Goal: Communication & Community: Participate in discussion

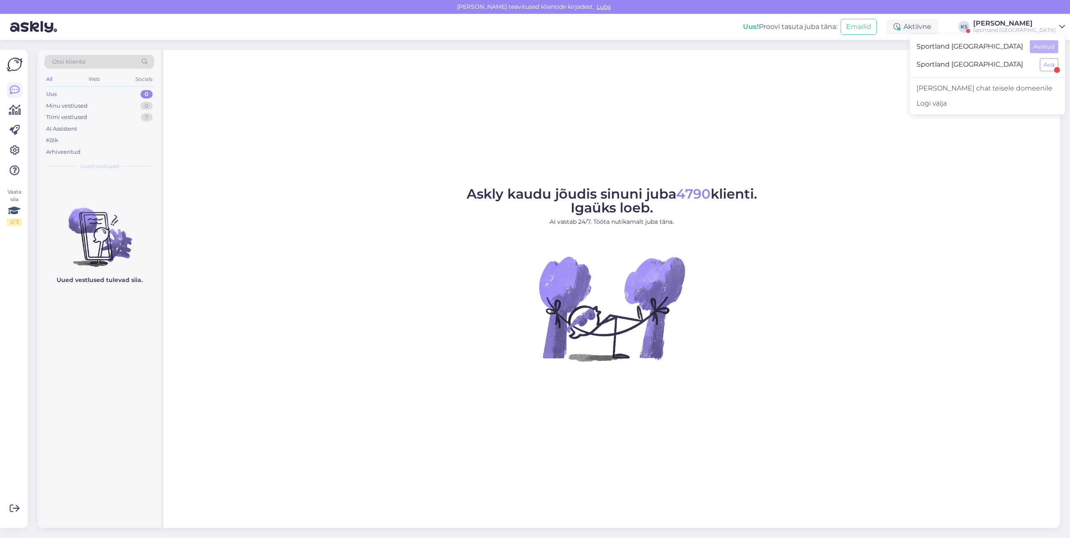
click at [1038, 57] on div "Sportland [GEOGRAPHIC_DATA] Ava" at bounding box center [986, 65] width 155 height 18
click at [1048, 62] on button "Ava" at bounding box center [1048, 64] width 18 height 13
click at [1046, 26] on div "[PERSON_NAME]" at bounding box center [1014, 23] width 83 height 7
click at [1049, 40] on div "Sportland [GEOGRAPHIC_DATA] Ava" at bounding box center [986, 47] width 155 height 18
click at [1050, 47] on button "Ava" at bounding box center [1048, 46] width 18 height 13
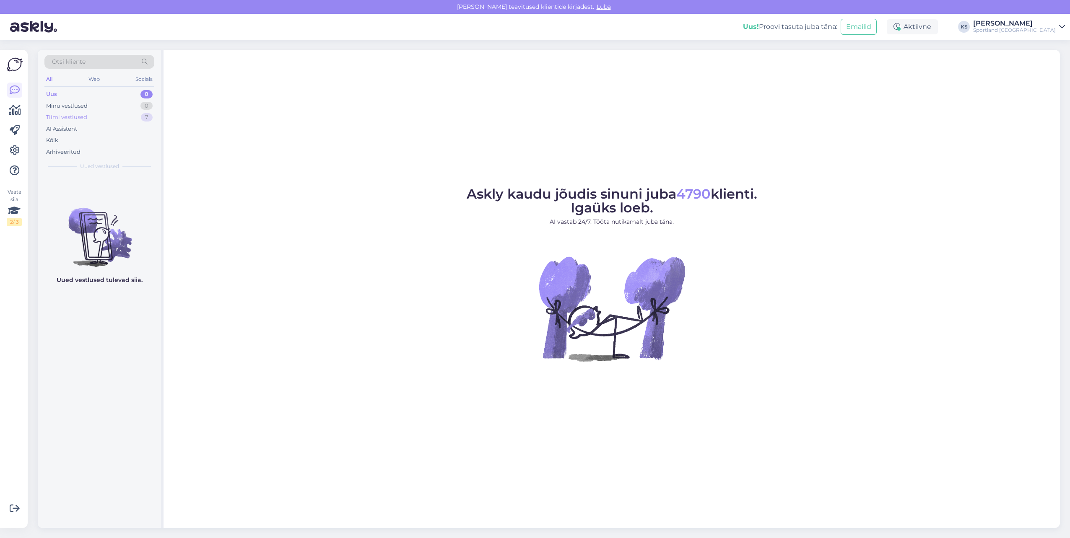
click at [111, 120] on div "Tiimi vestlused 7" at bounding box center [99, 117] width 110 height 12
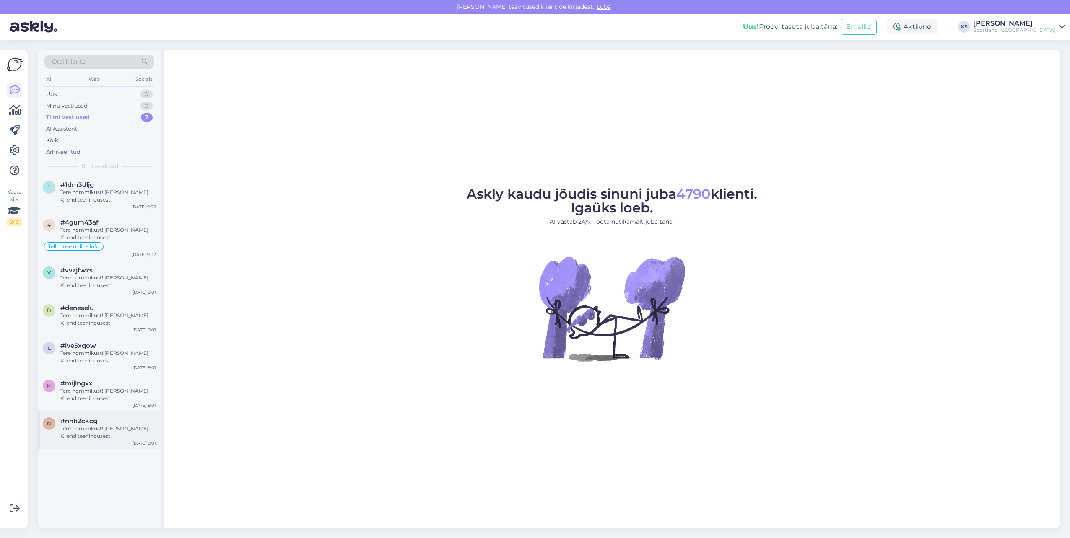
click at [105, 416] on div "n #nnh2ckcg Tere hommikust! [PERSON_NAME] Klienditeenindusest [DATE] 9:01" at bounding box center [99, 431] width 123 height 38
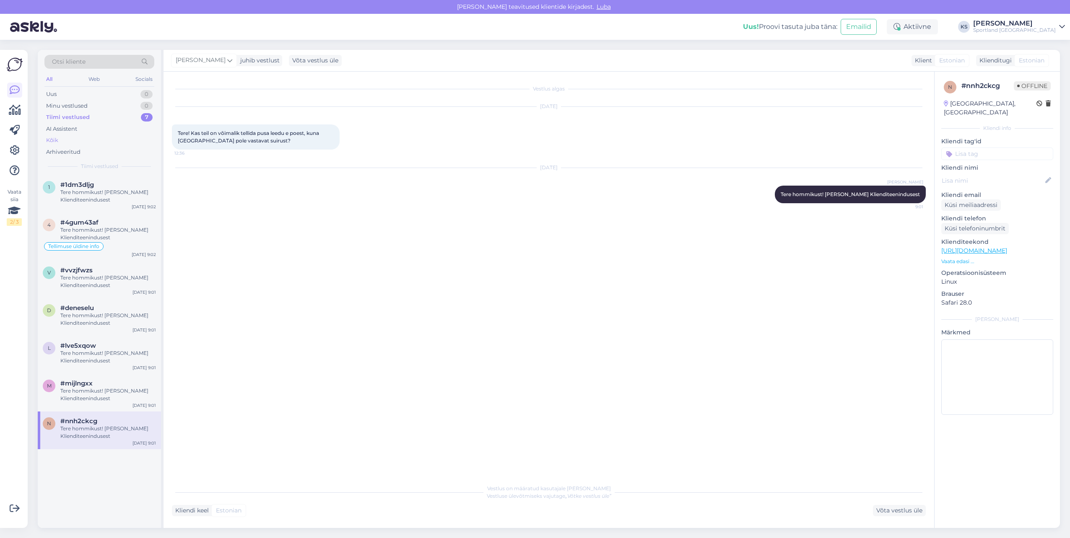
click at [70, 141] on div "Kõik" at bounding box center [99, 141] width 110 height 12
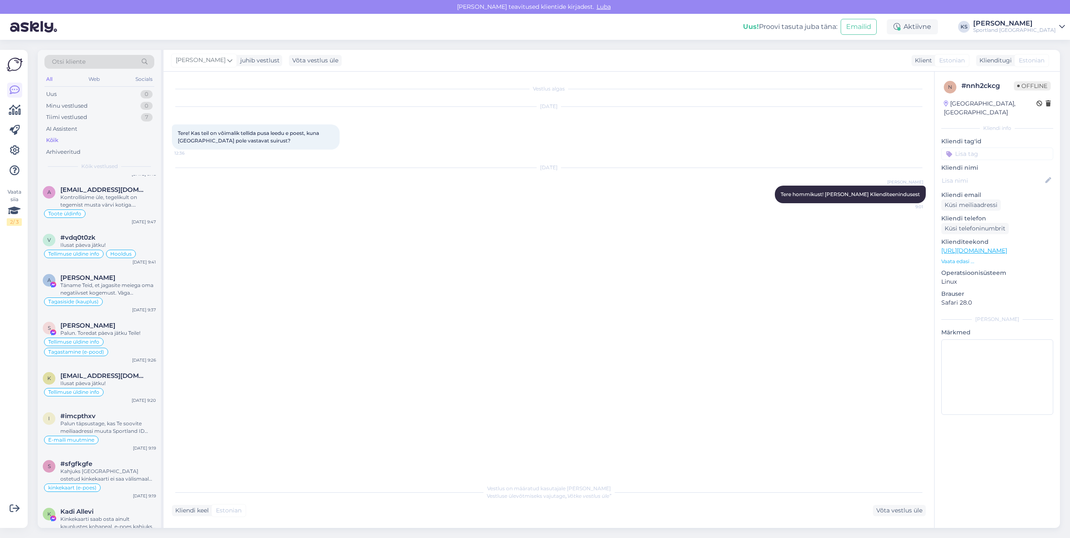
scroll to position [335, 0]
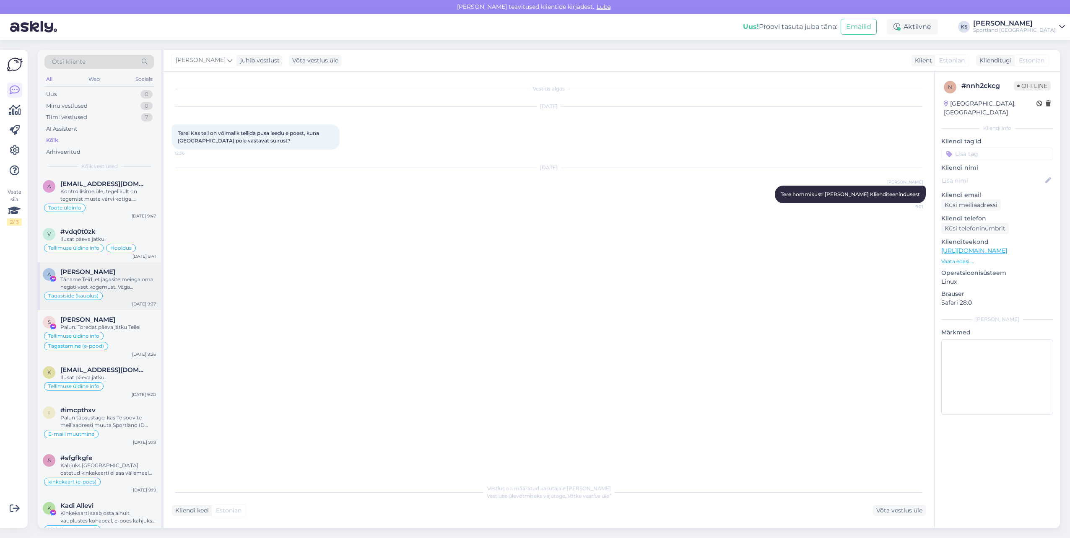
click at [142, 277] on div "Täname Teid, et jagasite meiega oma negatiivset kogemust. Väga vabandame, et ki…" at bounding box center [108, 283] width 96 height 15
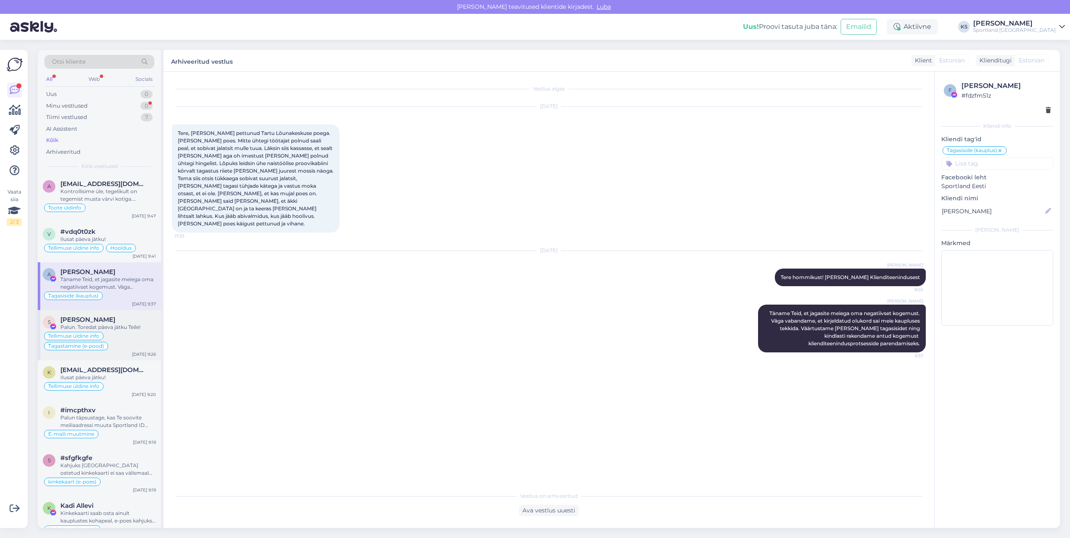
click at [134, 320] on div "[PERSON_NAME]" at bounding box center [108, 320] width 96 height 8
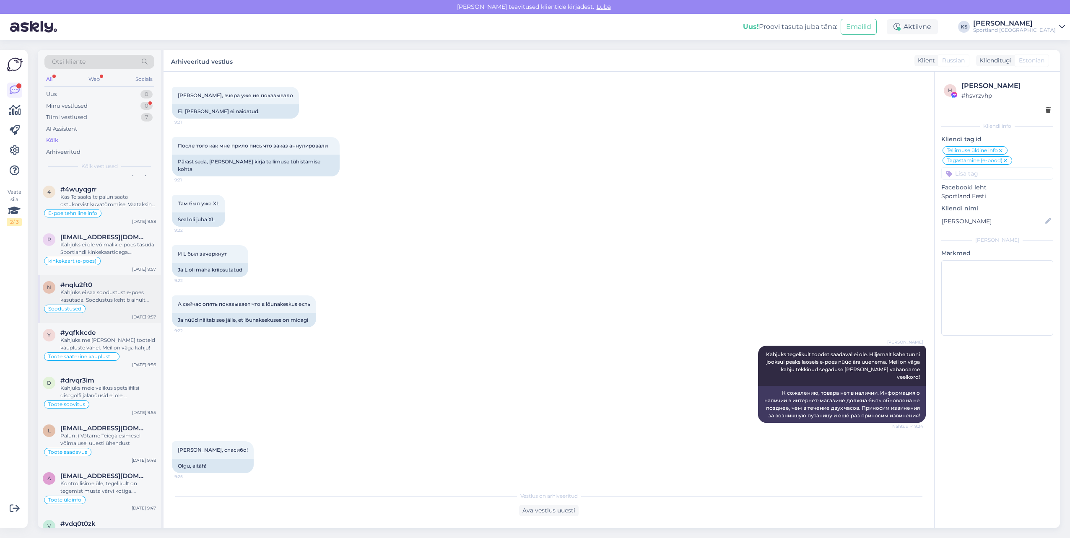
scroll to position [0, 0]
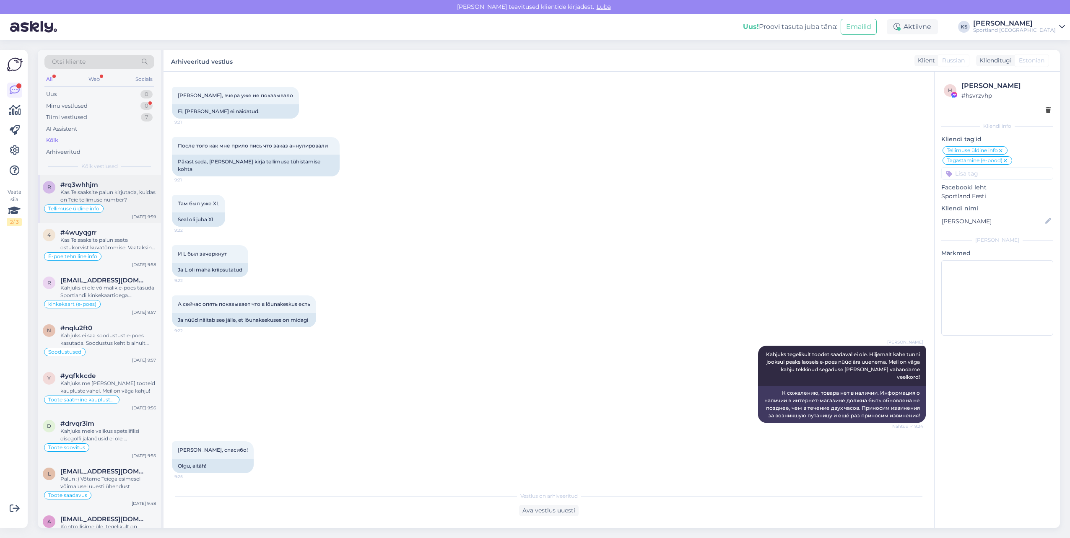
click at [118, 187] on div "#rq3whhjm" at bounding box center [108, 185] width 96 height 8
